Goal: Book appointment/travel/reservation

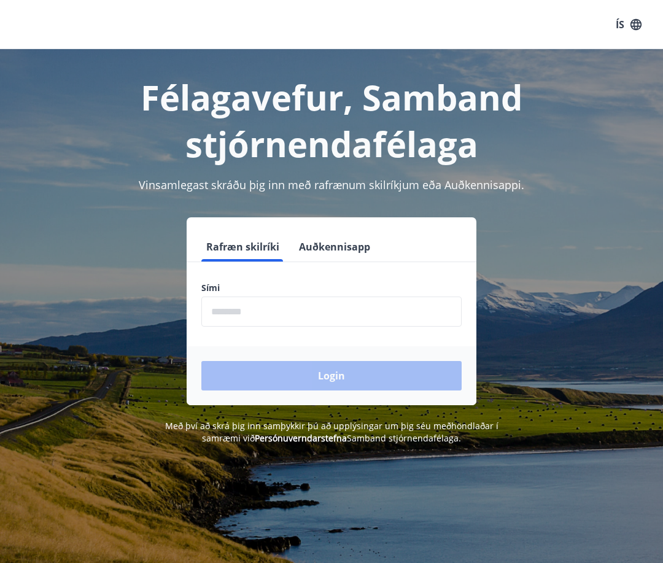
click at [263, 315] on input "phone" at bounding box center [331, 311] width 260 height 30
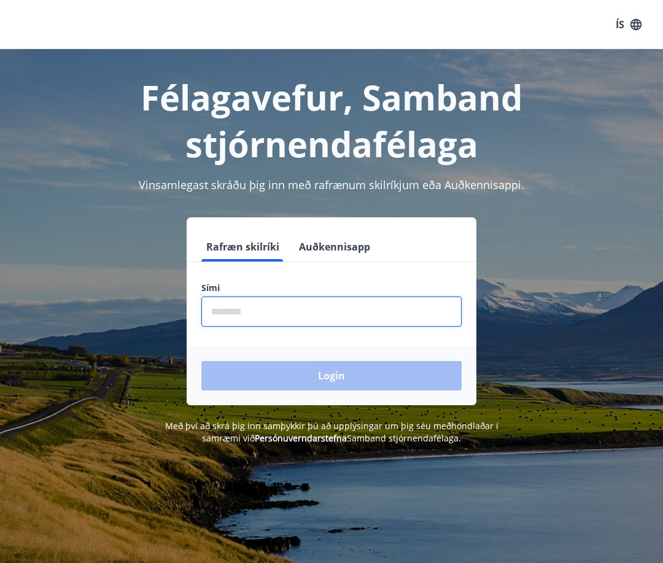
click at [215, 314] on input "phone" at bounding box center [331, 311] width 260 height 30
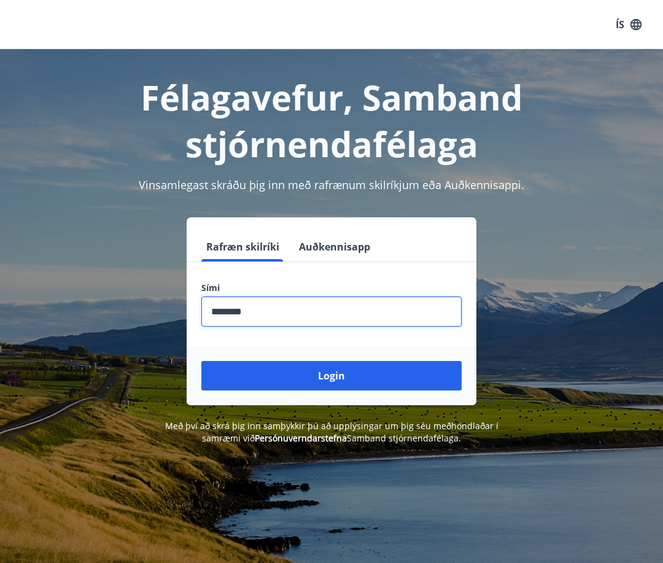
type input "********"
click at [201, 361] on button "Login" at bounding box center [331, 375] width 260 height 29
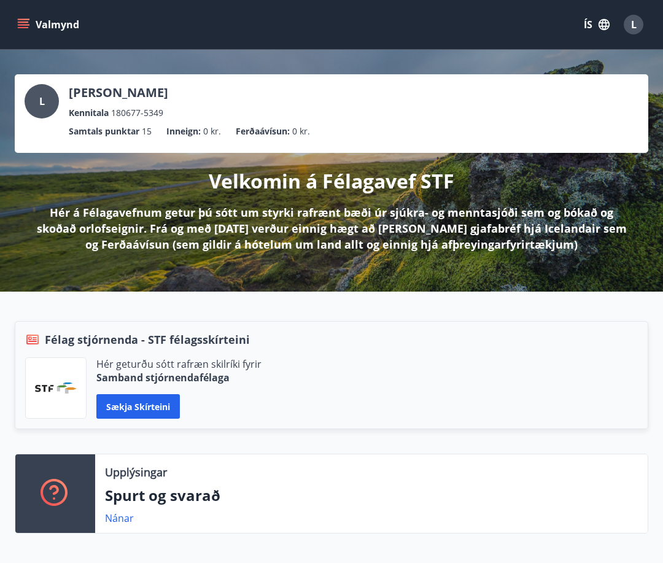
click at [20, 18] on icon "menu" at bounding box center [23, 24] width 12 height 12
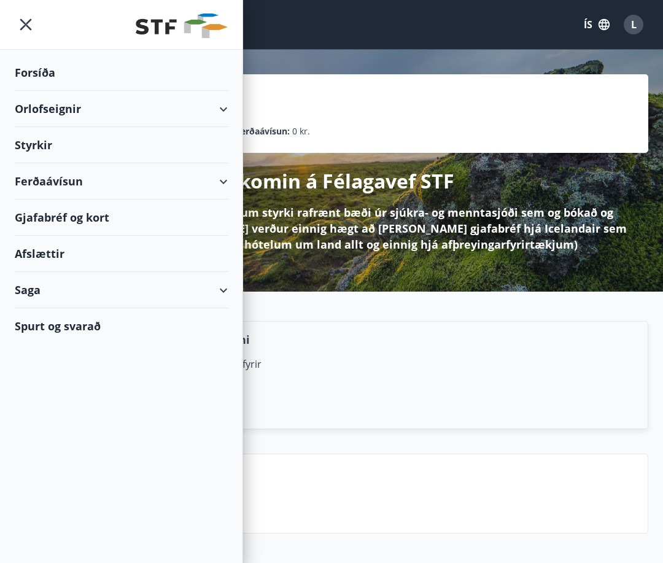
click at [66, 112] on div "Orlofseignir" at bounding box center [121, 109] width 213 height 36
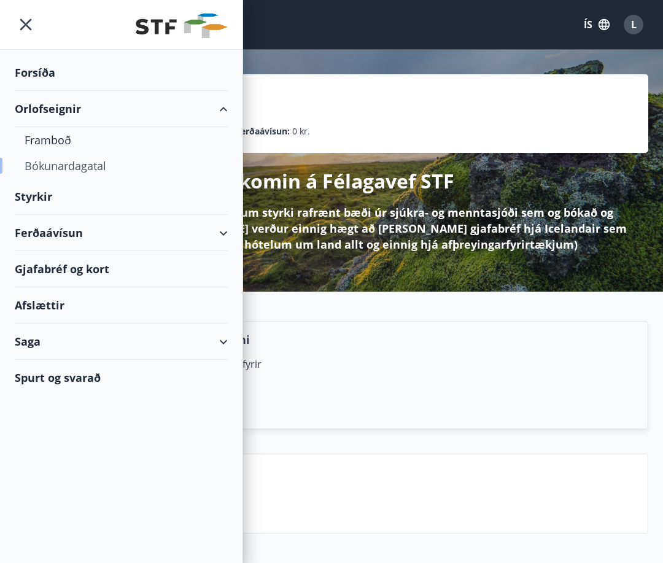
click at [84, 170] on div "Bókunardagatal" at bounding box center [121, 166] width 193 height 26
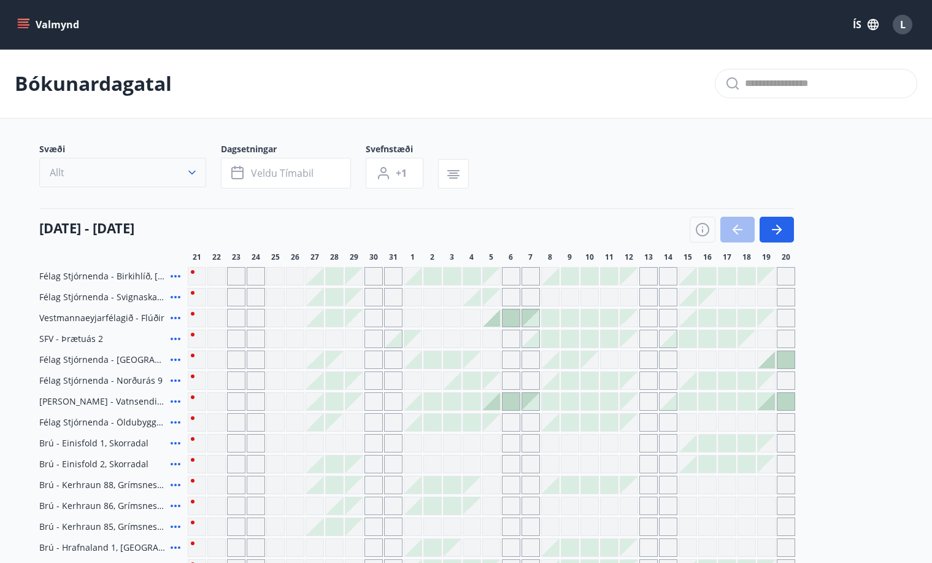
click at [188, 170] on icon "button" at bounding box center [192, 172] width 12 height 12
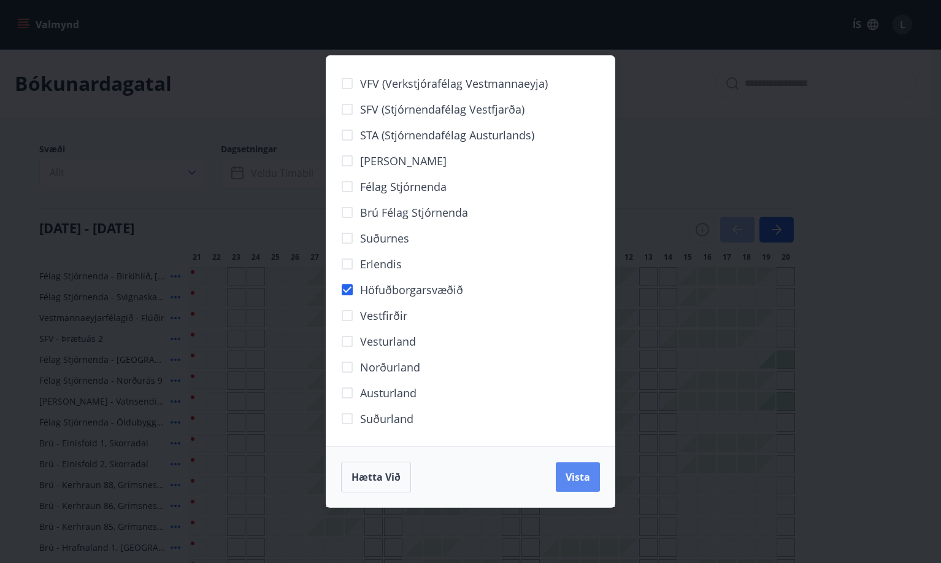
click at [583, 476] on span "Vista" at bounding box center [578, 476] width 25 height 13
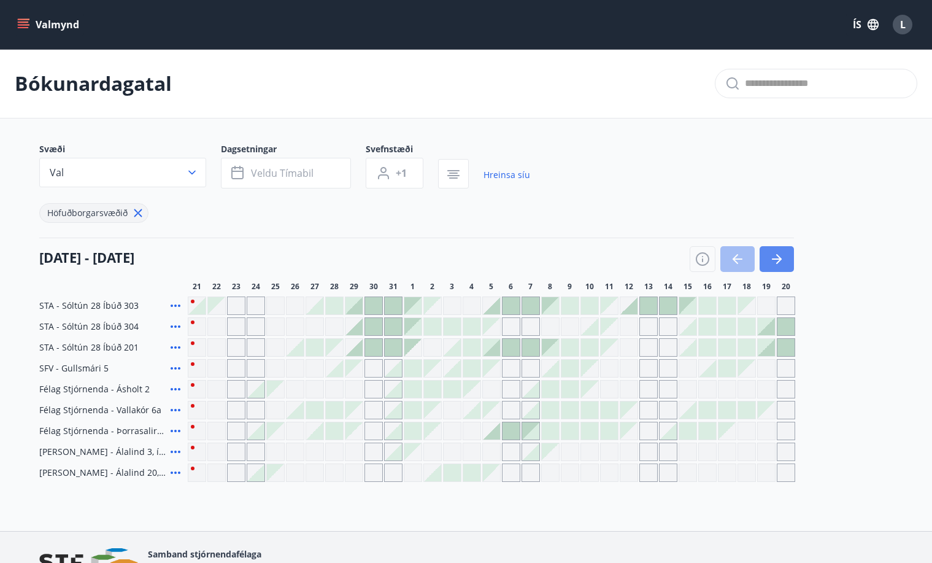
click at [671, 256] on icon "button" at bounding box center [776, 259] width 15 height 15
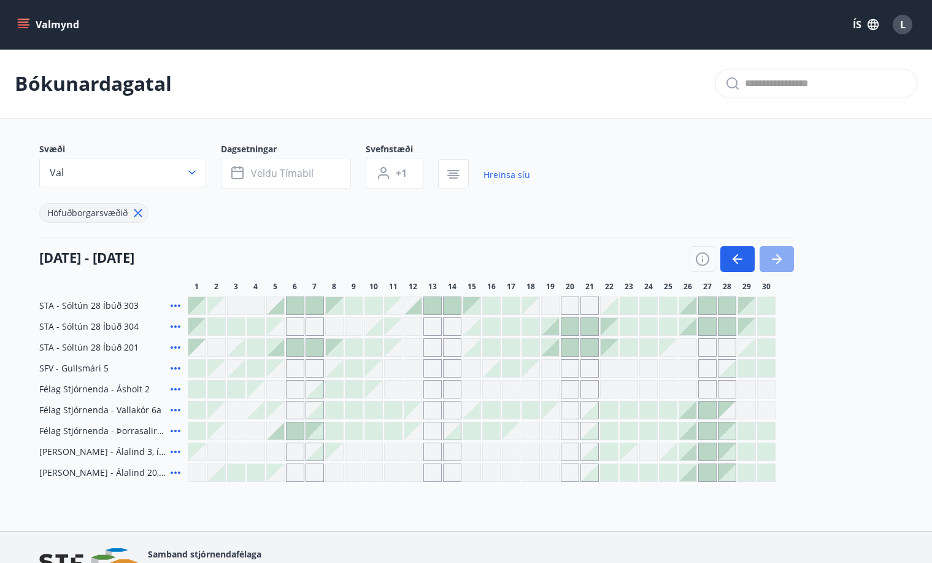
click at [671, 256] on icon "button" at bounding box center [776, 259] width 15 height 15
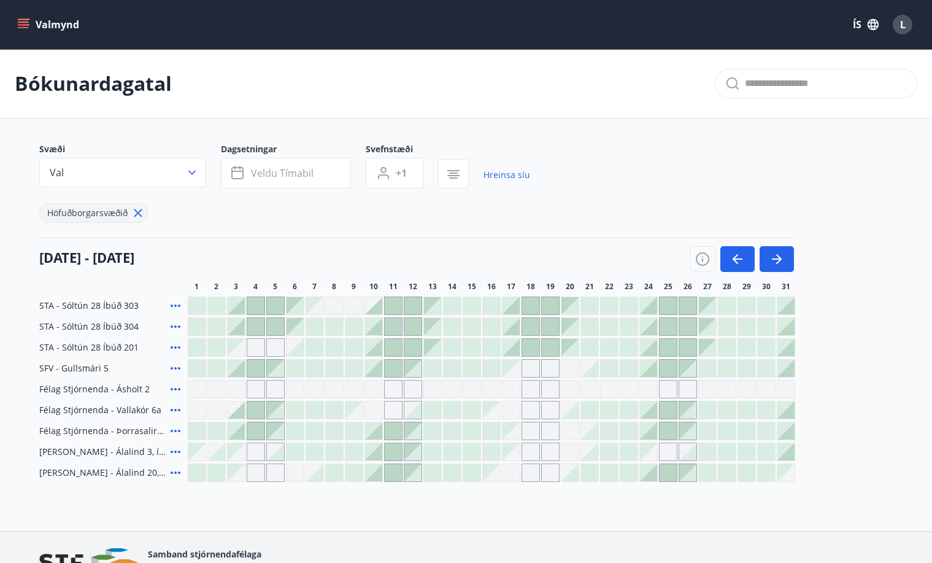
click at [650, 308] on div at bounding box center [648, 305] width 17 height 17
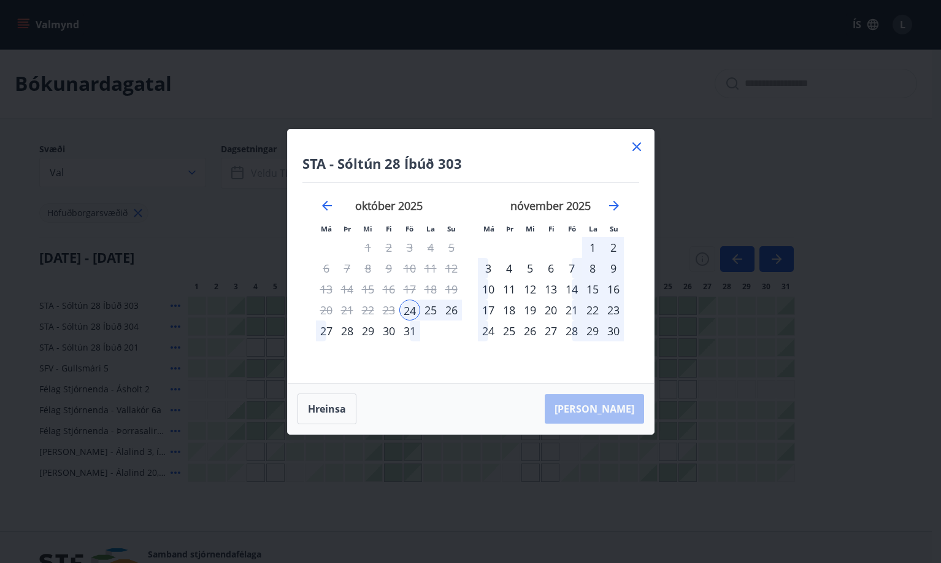
click at [317, 335] on div "27" at bounding box center [326, 330] width 21 height 21
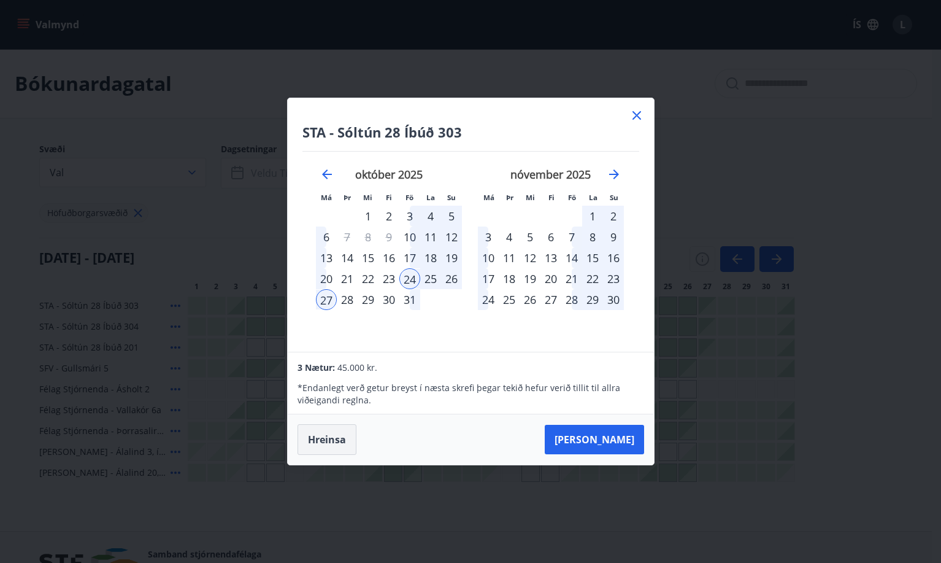
click at [323, 440] on button "Hreinsa" at bounding box center [327, 439] width 59 height 31
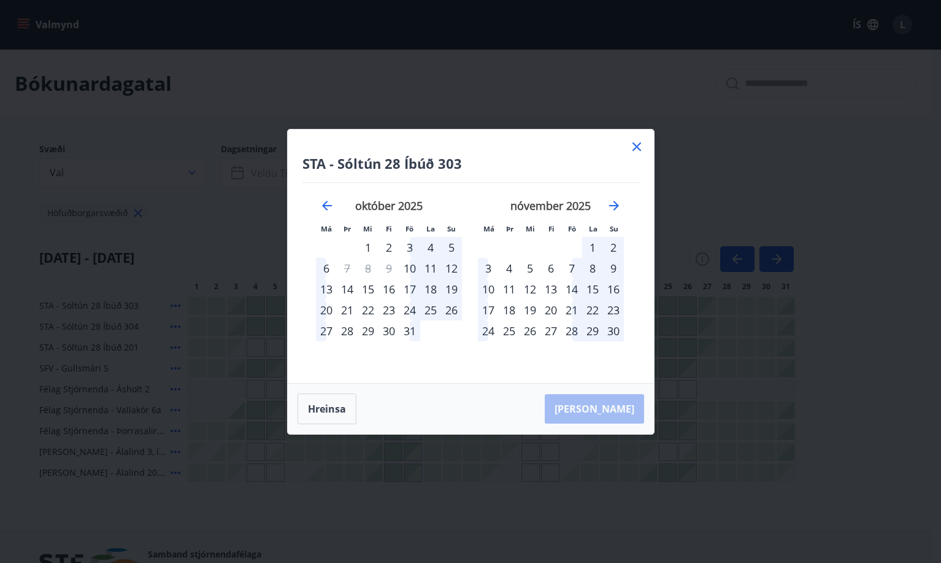
click at [640, 149] on icon at bounding box center [637, 146] width 9 height 9
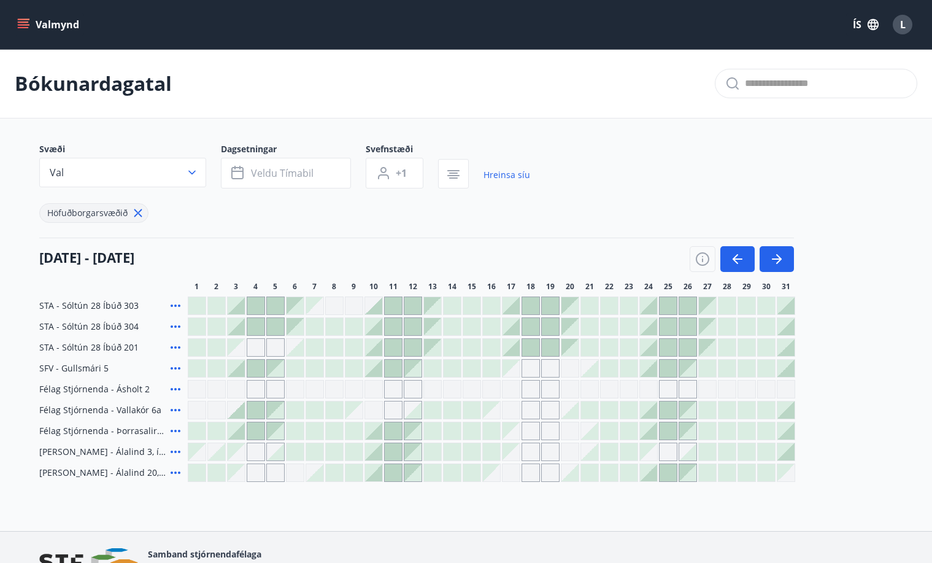
click at [651, 369] on div at bounding box center [648, 368] width 17 height 17
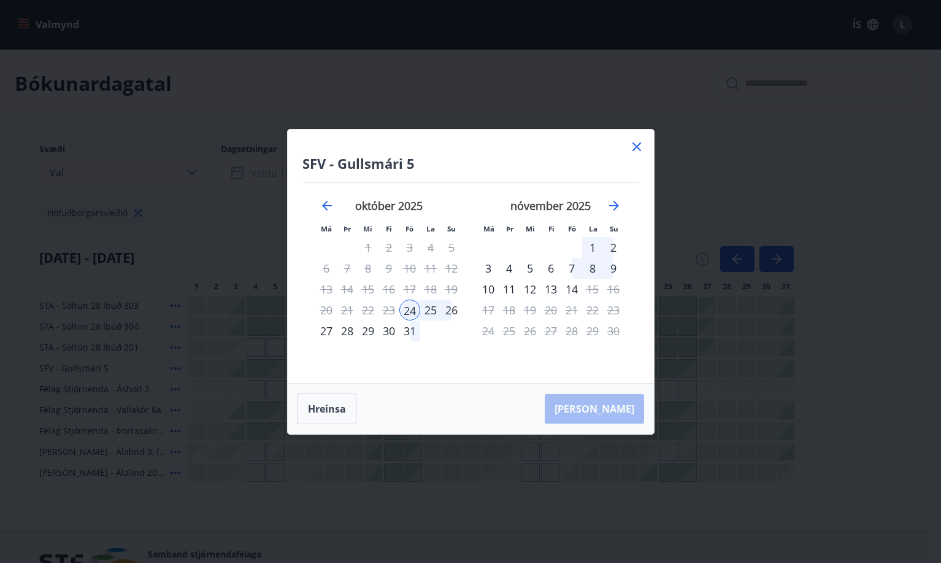
click at [452, 307] on div "26" at bounding box center [451, 309] width 21 height 21
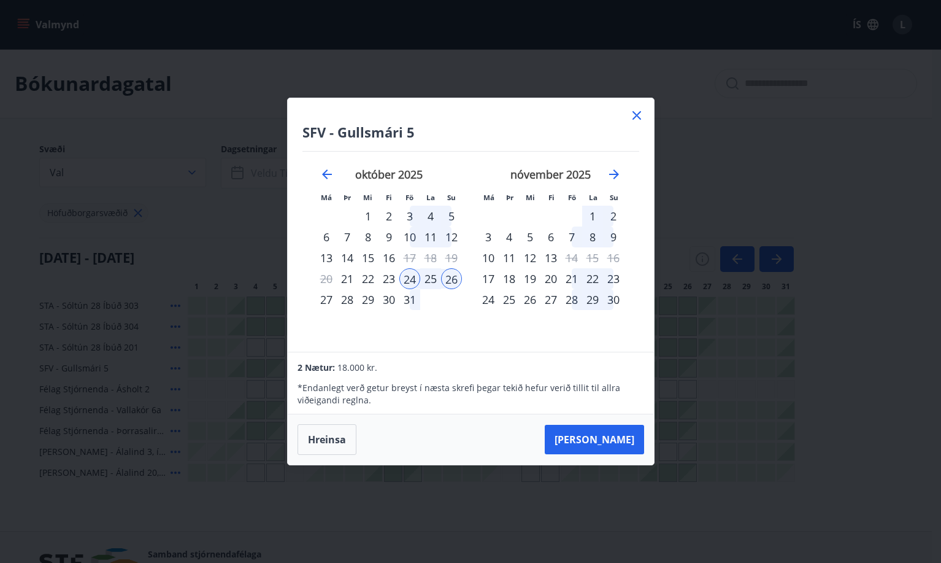
click at [634, 120] on icon at bounding box center [637, 115] width 15 height 15
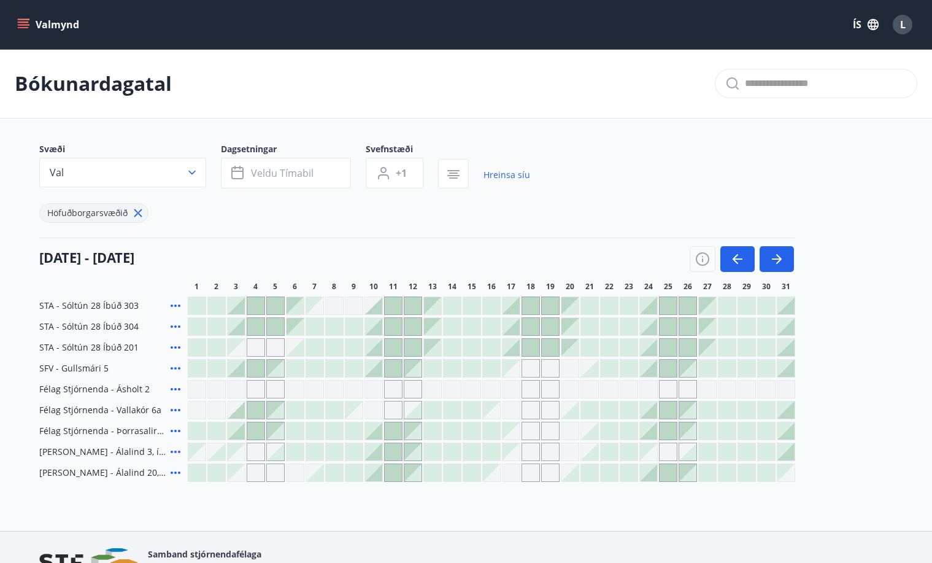
click at [655, 306] on div at bounding box center [648, 305] width 17 height 17
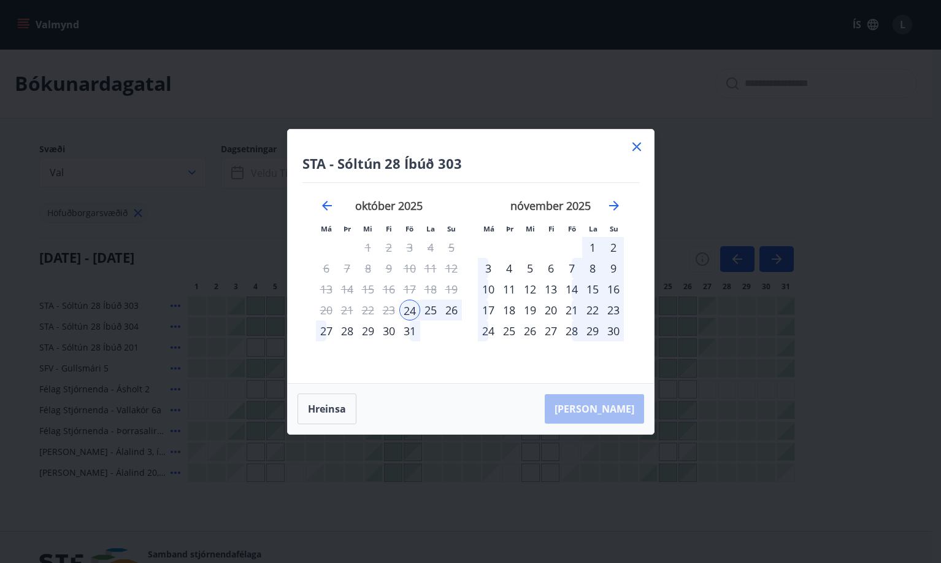
click at [322, 330] on div "27" at bounding box center [326, 330] width 21 height 21
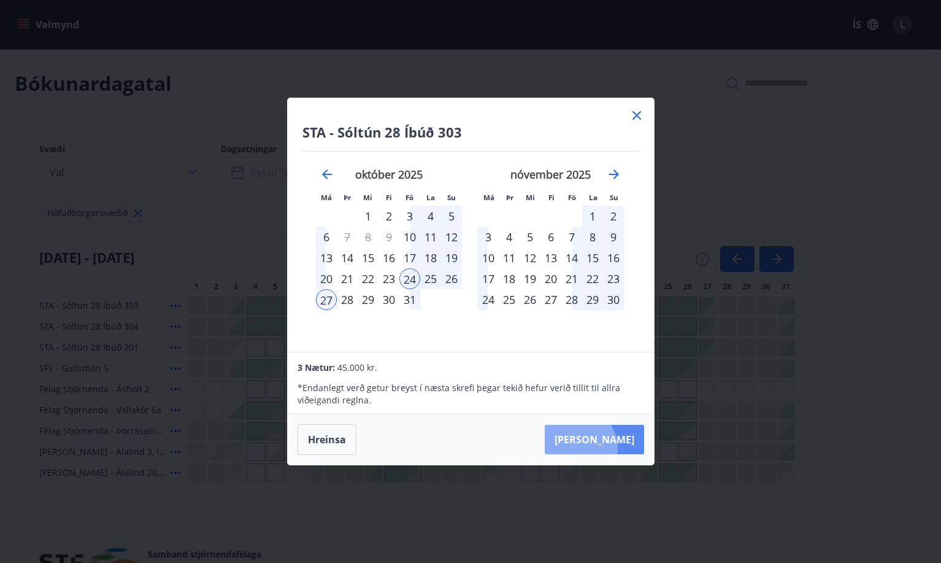
click at [616, 447] on button "Taka Frá" at bounding box center [594, 439] width 99 height 29
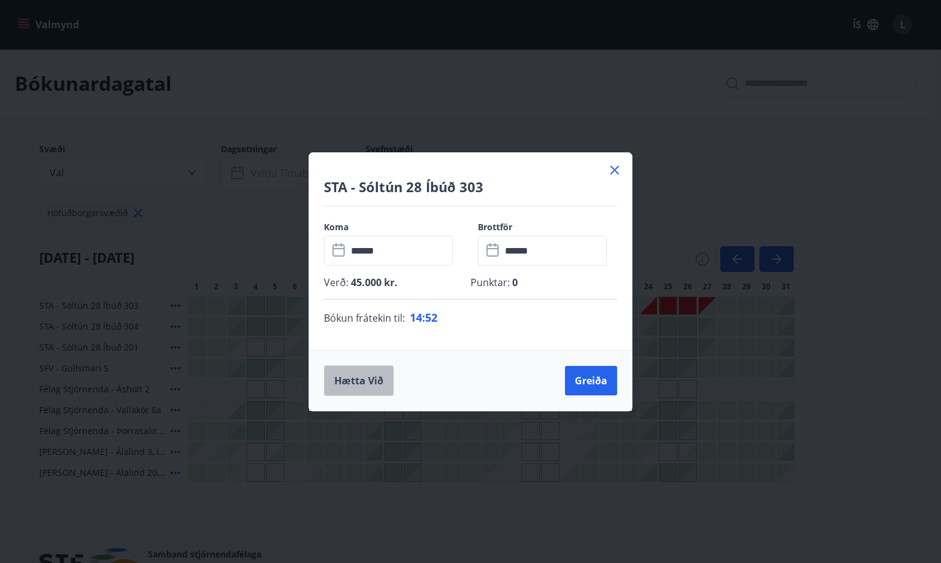
click at [361, 383] on button "Hætta við" at bounding box center [359, 380] width 70 height 31
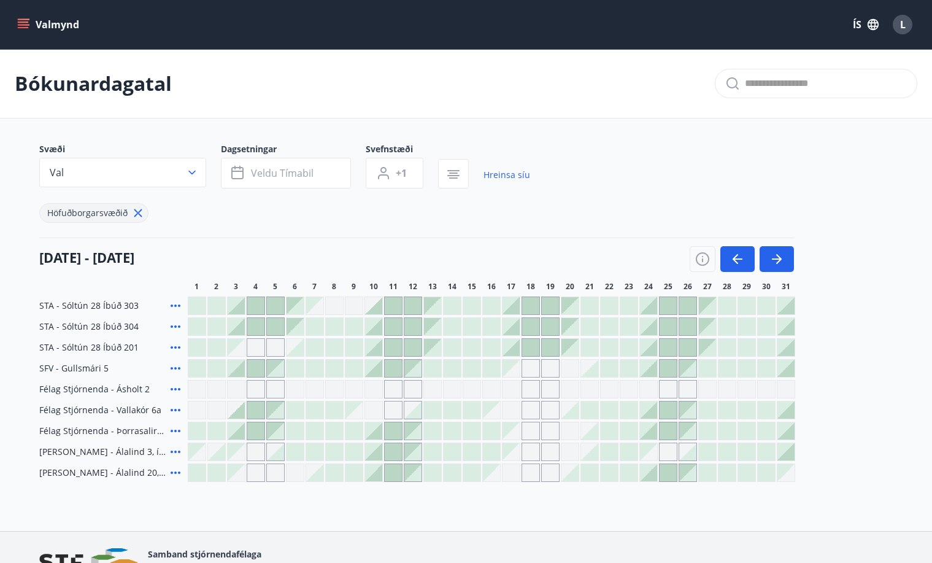
click at [655, 412] on div at bounding box center [648, 409] width 17 height 17
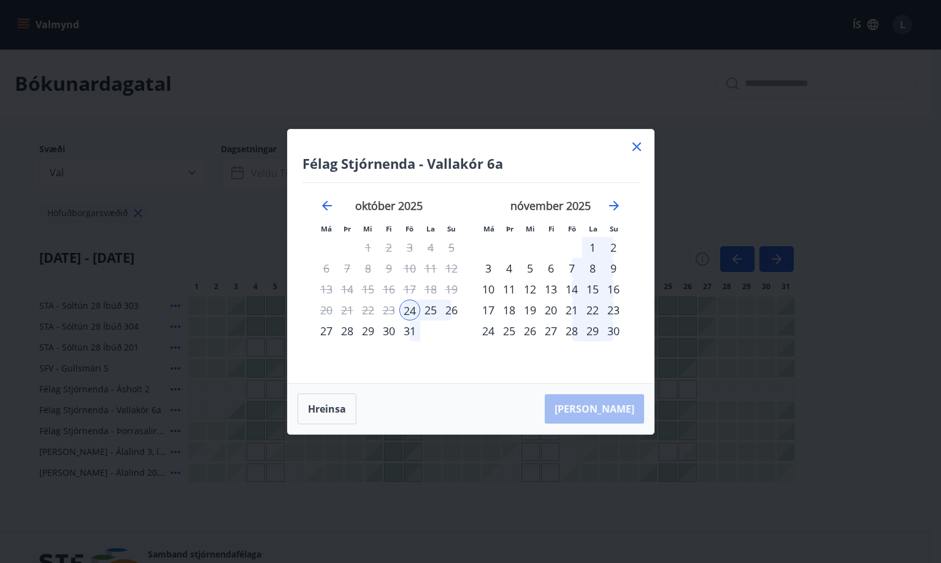
click at [449, 309] on div "26" at bounding box center [451, 309] width 21 height 21
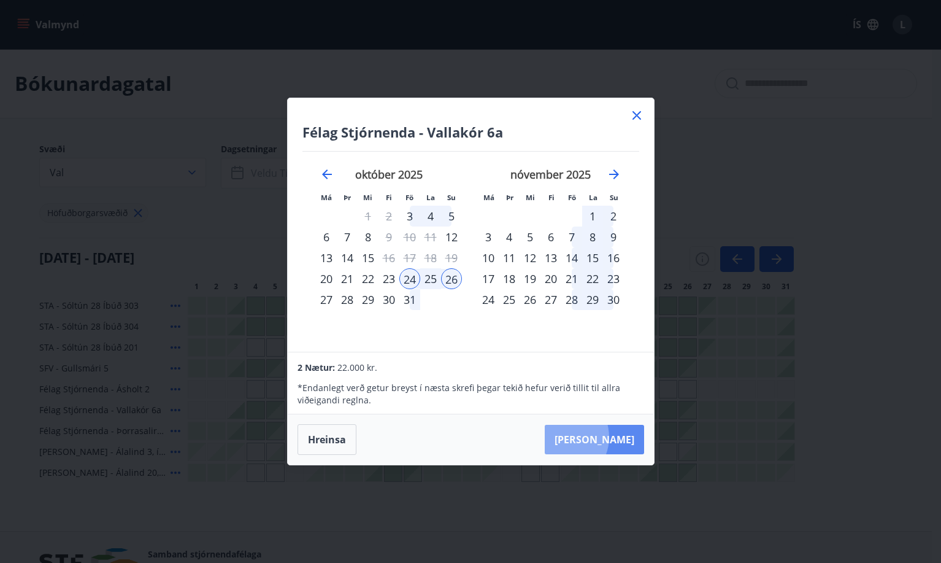
click at [601, 437] on button "Taka Frá" at bounding box center [594, 439] width 99 height 29
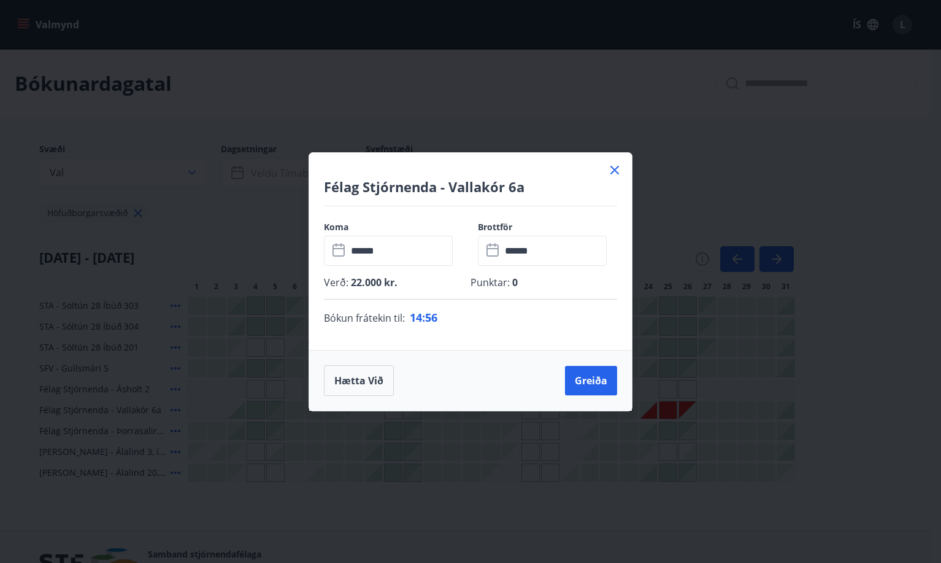
drag, startPoint x: 612, startPoint y: 168, endPoint x: 479, endPoint y: 281, distance: 175.0
click at [483, 277] on div "Koma ​ ****** ​ Brottför ​ ****** ​ Verð : 22.000 kr. Punktar : 0 Bókun fráteki…" at bounding box center [470, 278] width 323 height 144
click at [364, 383] on button "Hætta við" at bounding box center [359, 380] width 70 height 31
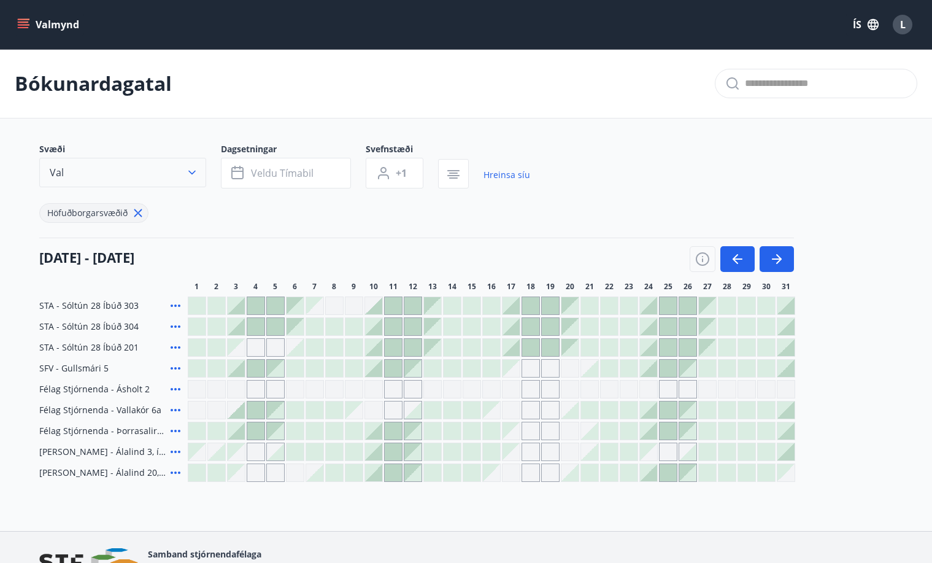
click at [191, 167] on icon "button" at bounding box center [192, 172] width 12 height 12
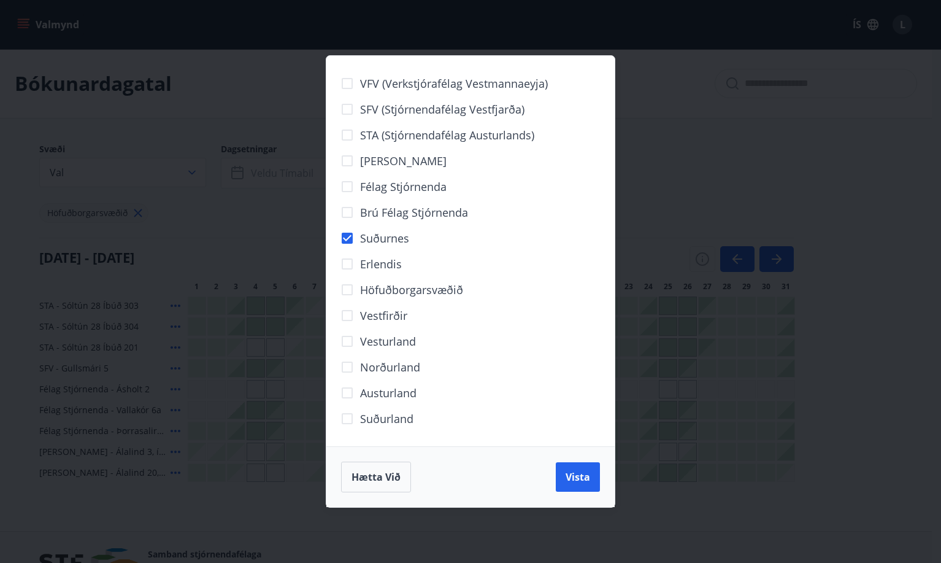
click at [566, 480] on span "Vista" at bounding box center [578, 476] width 25 height 13
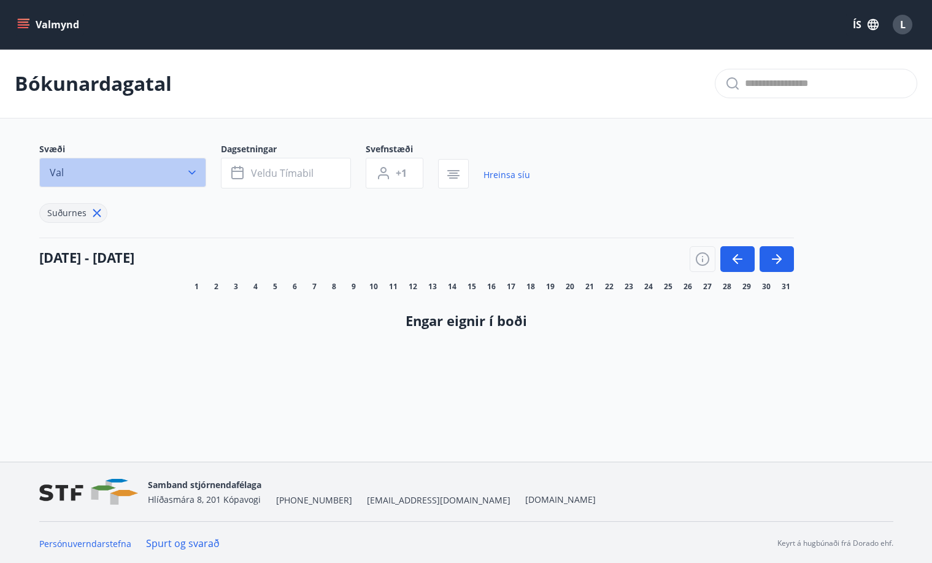
click at [195, 168] on icon "button" at bounding box center [192, 172] width 12 height 12
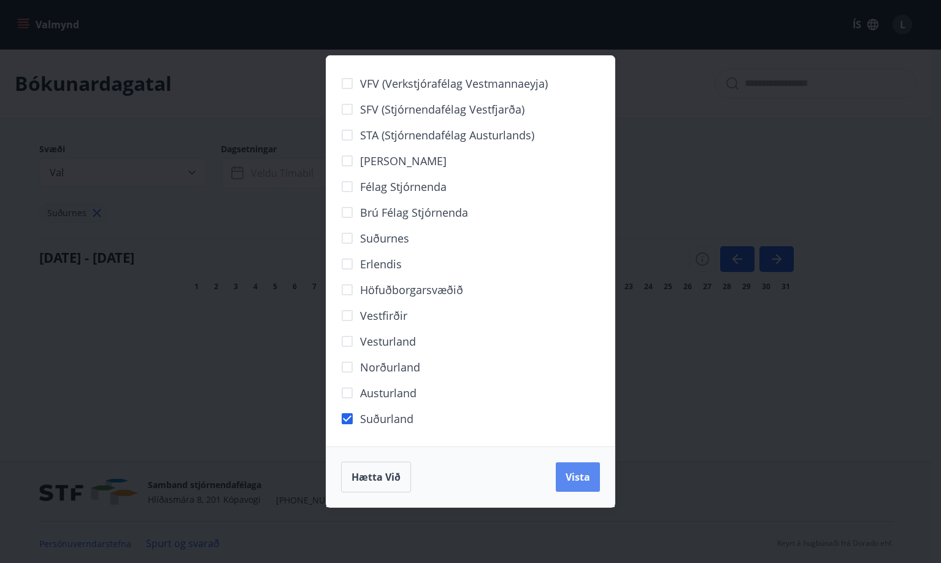
click at [565, 478] on button "Vista" at bounding box center [578, 476] width 44 height 29
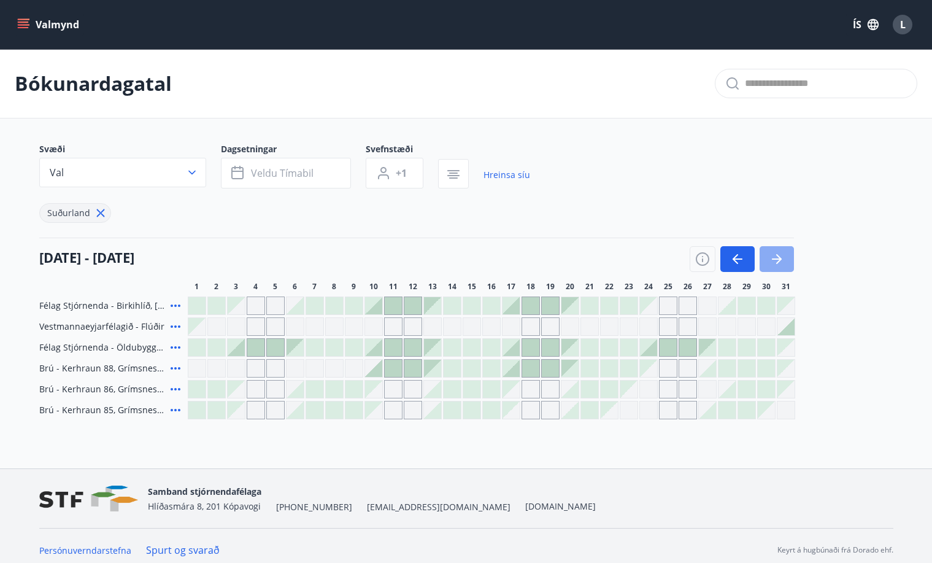
click at [671, 260] on icon "button" at bounding box center [776, 259] width 15 height 15
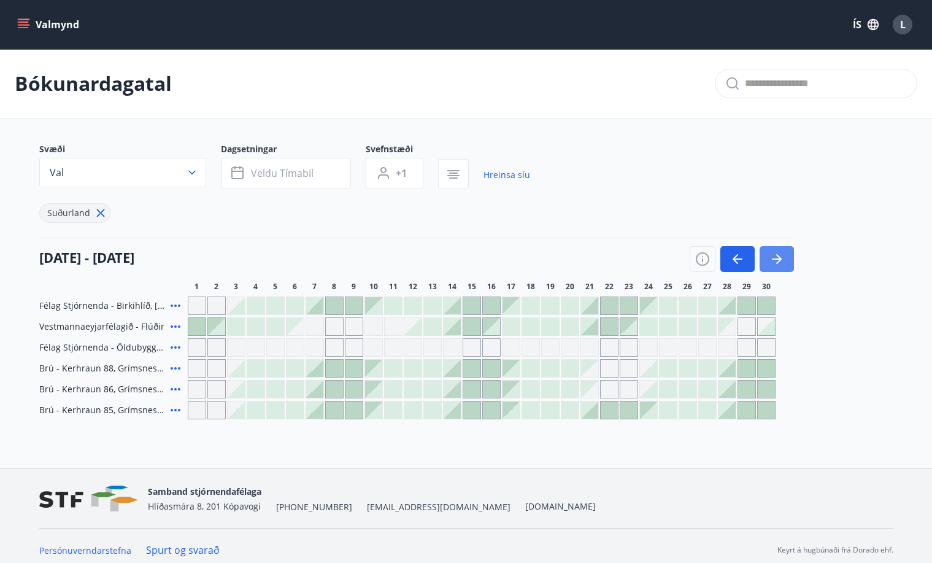
click at [671, 260] on icon "button" at bounding box center [776, 259] width 15 height 15
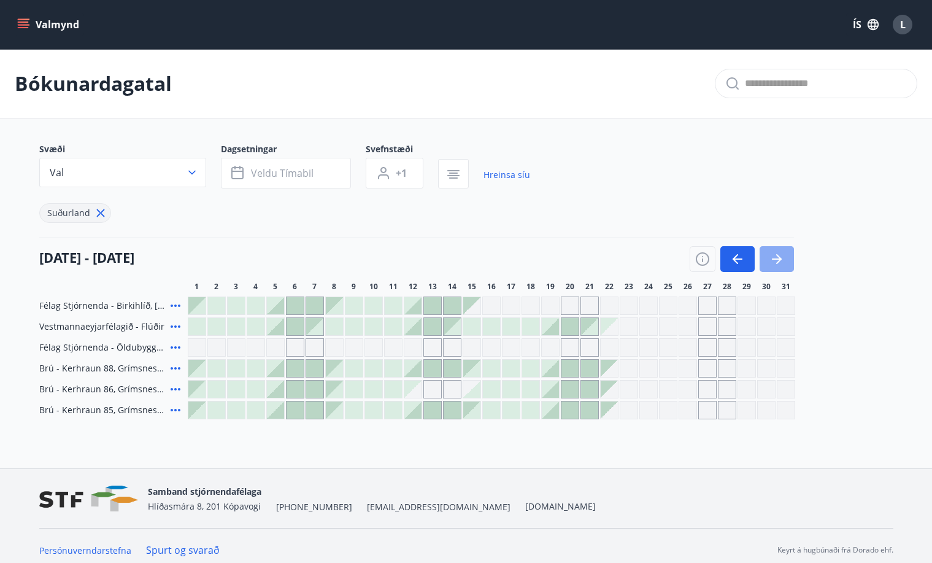
click at [671, 260] on icon "button" at bounding box center [776, 259] width 15 height 15
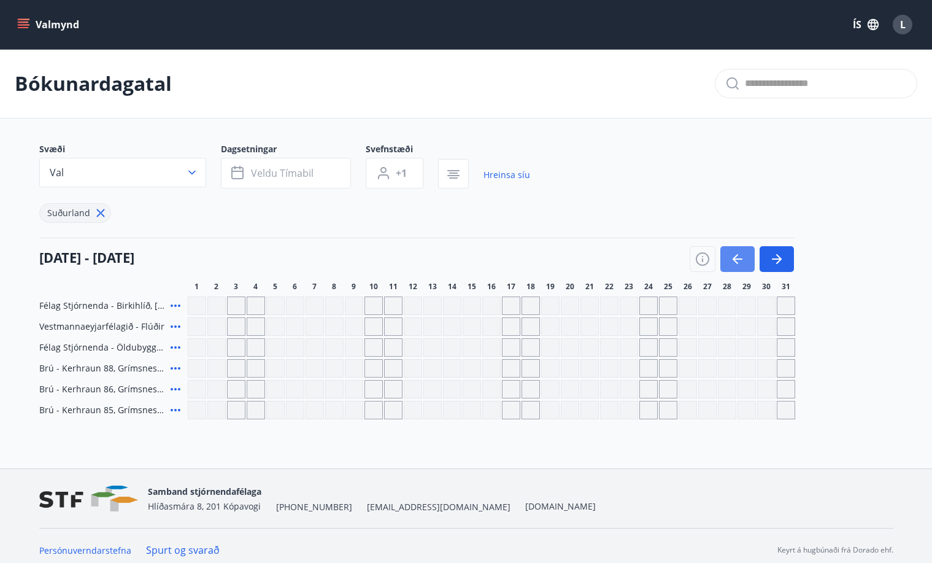
click at [671, 260] on icon "button" at bounding box center [737, 259] width 15 height 15
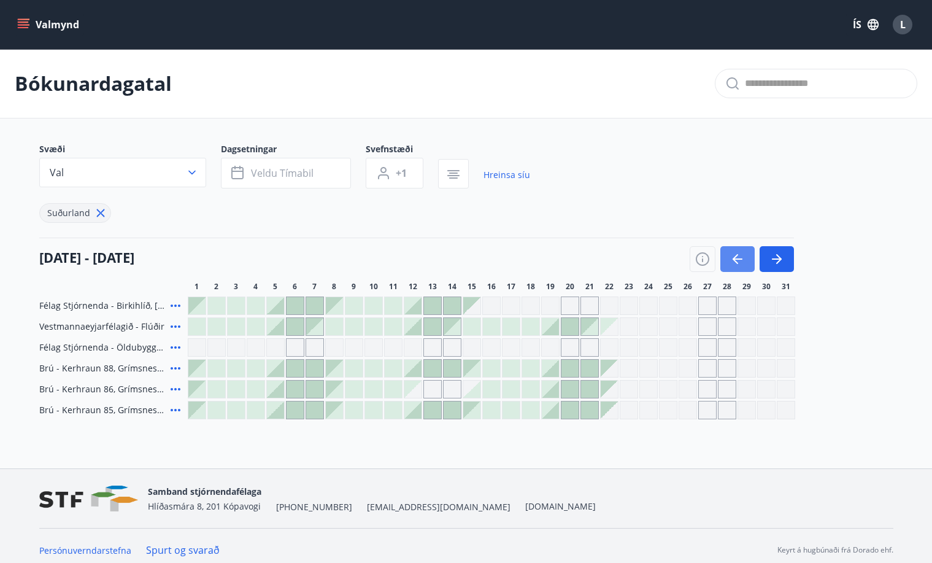
click at [671, 260] on icon "button" at bounding box center [737, 259] width 15 height 15
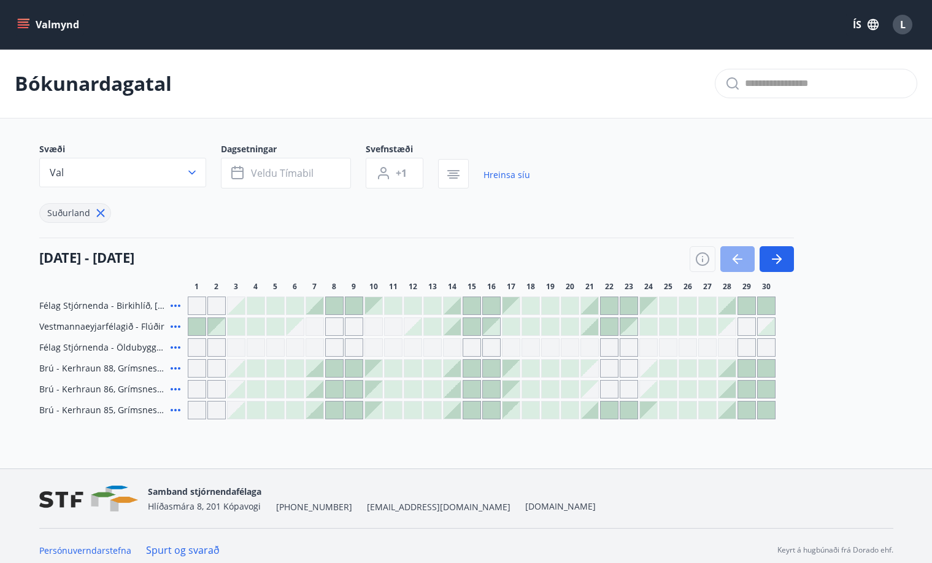
click at [671, 255] on button "button" at bounding box center [737, 259] width 34 height 26
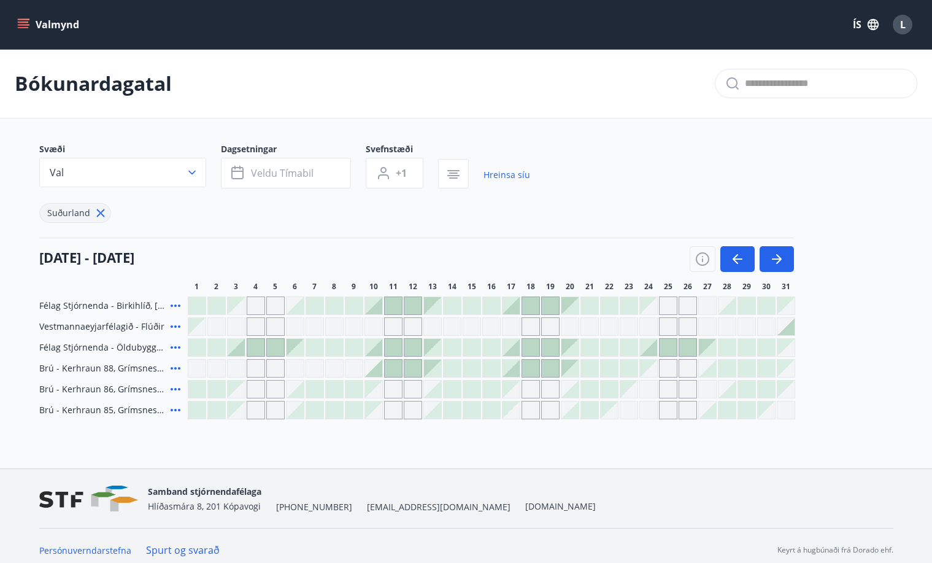
click at [649, 351] on div at bounding box center [648, 347] width 17 height 17
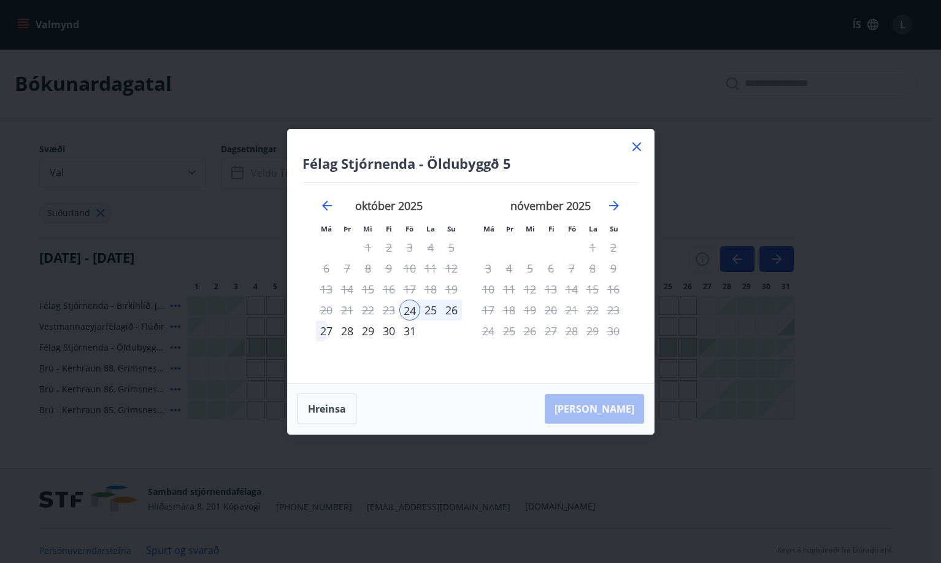
click at [322, 333] on div "27" at bounding box center [326, 330] width 21 height 21
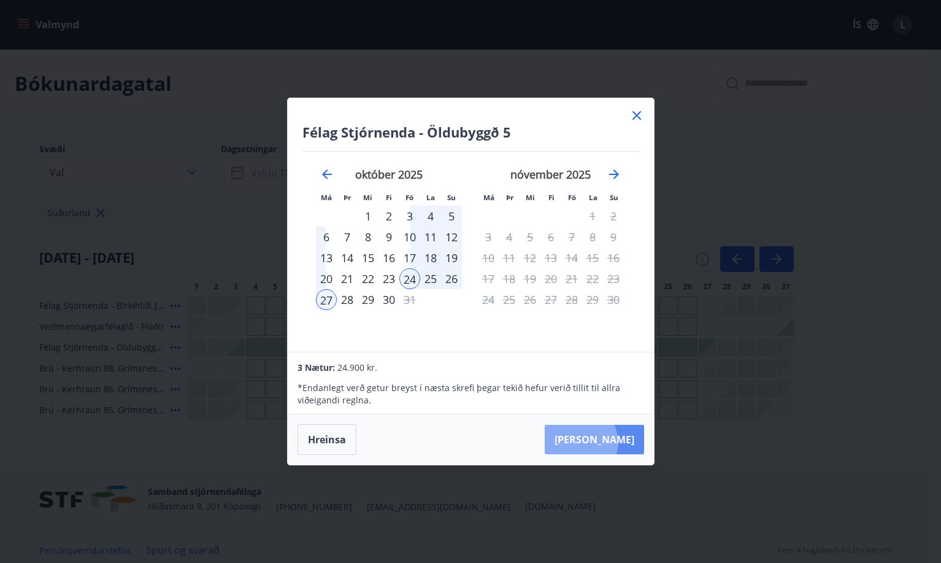
click at [618, 442] on button "Taka Frá" at bounding box center [594, 439] width 99 height 29
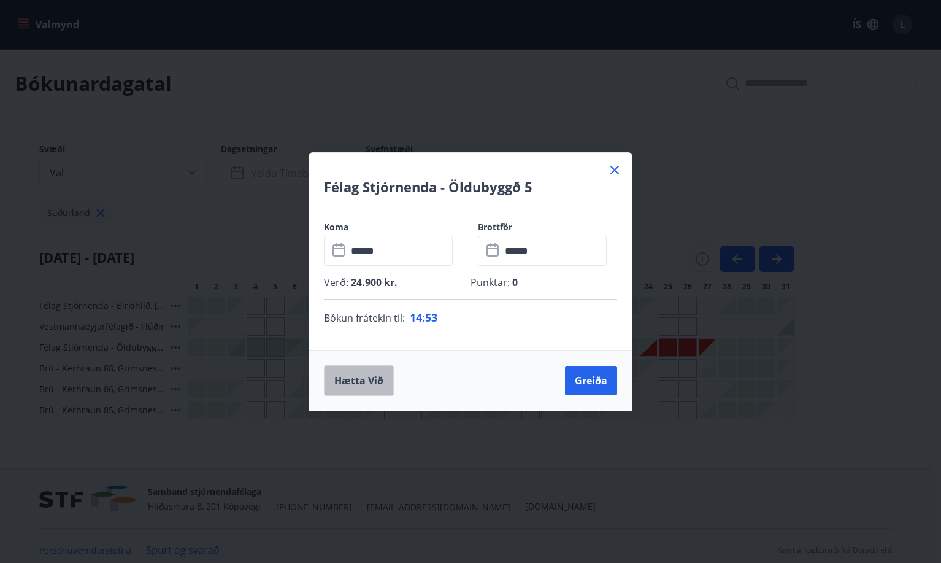
click at [376, 385] on button "Hætta við" at bounding box center [359, 380] width 70 height 31
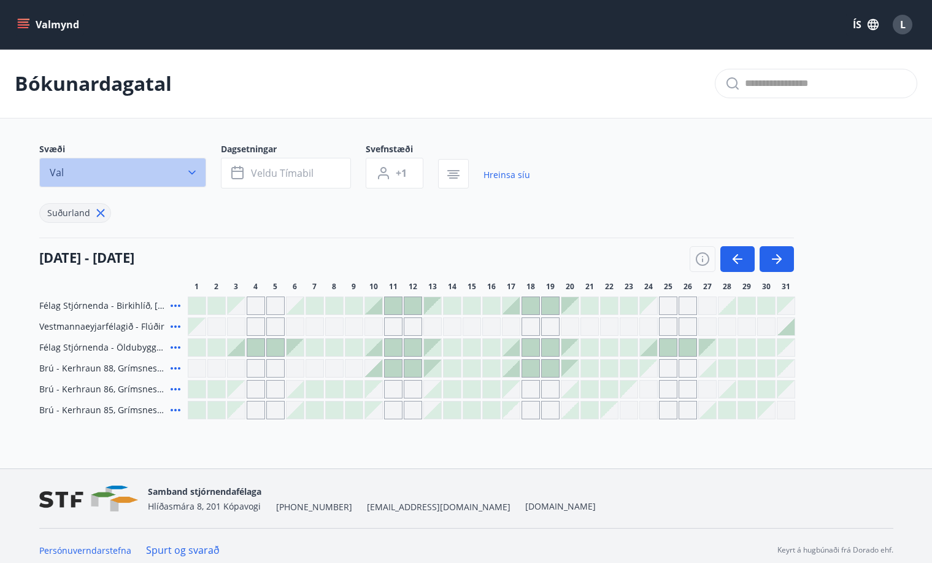
click at [192, 174] on icon "button" at bounding box center [191, 173] width 7 height 4
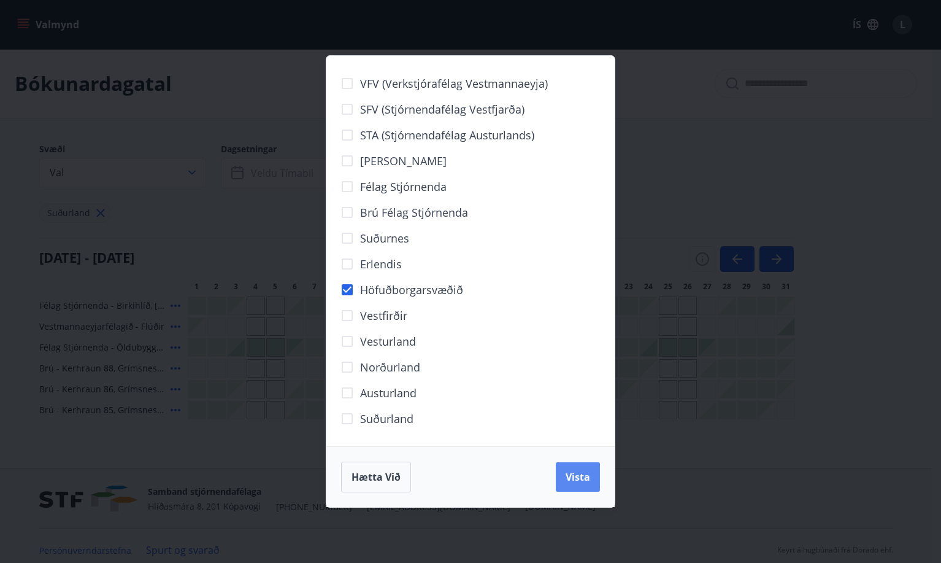
click at [576, 478] on span "Vista" at bounding box center [578, 476] width 25 height 13
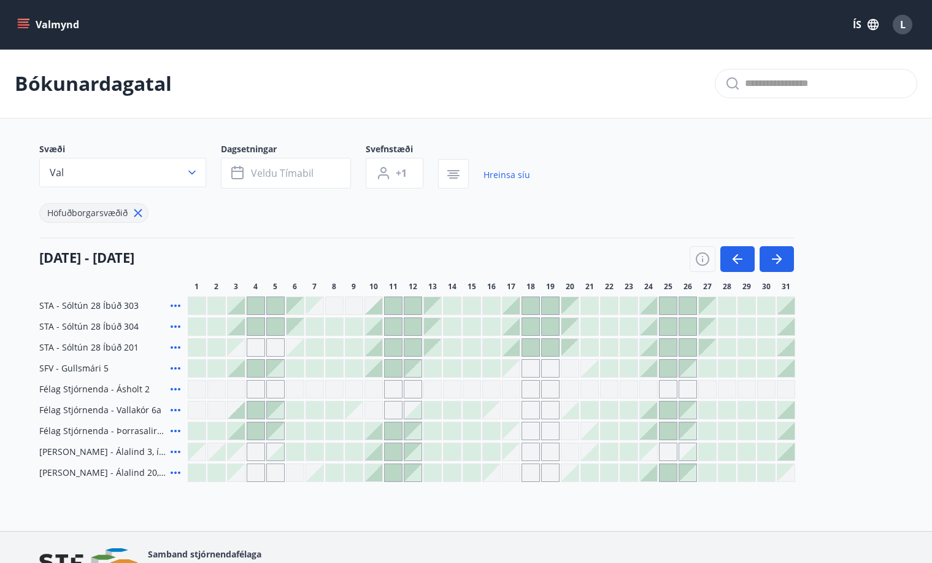
click at [669, 369] on div at bounding box center [668, 368] width 17 height 17
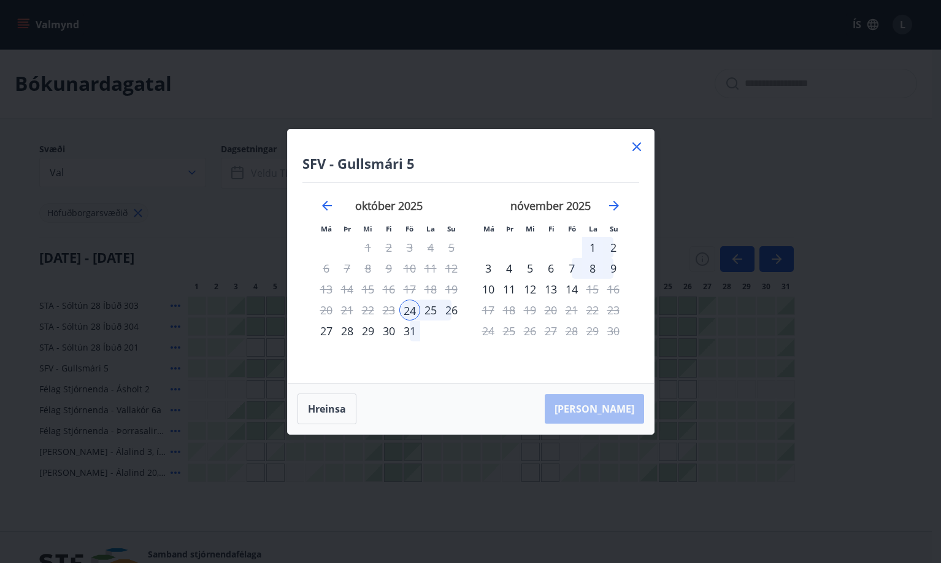
click at [428, 307] on div "25" at bounding box center [430, 309] width 21 height 21
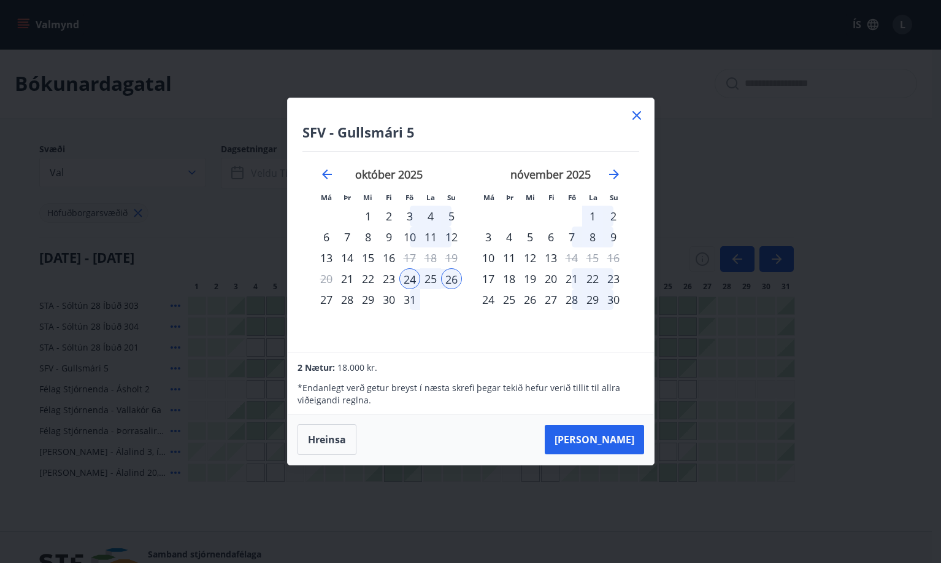
click at [638, 109] on icon at bounding box center [637, 115] width 15 height 15
